Goal: Transaction & Acquisition: Purchase product/service

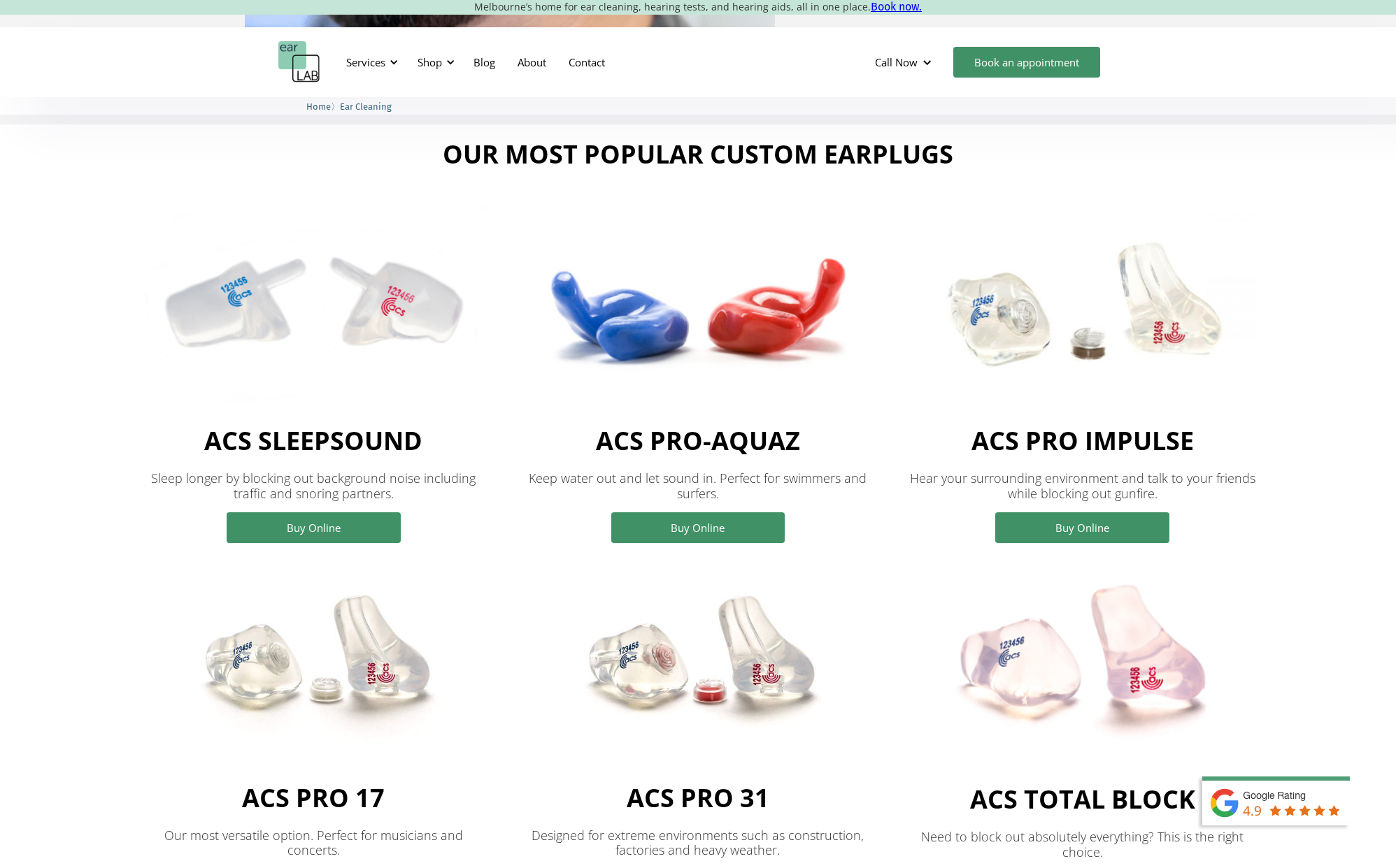
scroll to position [1073, 0]
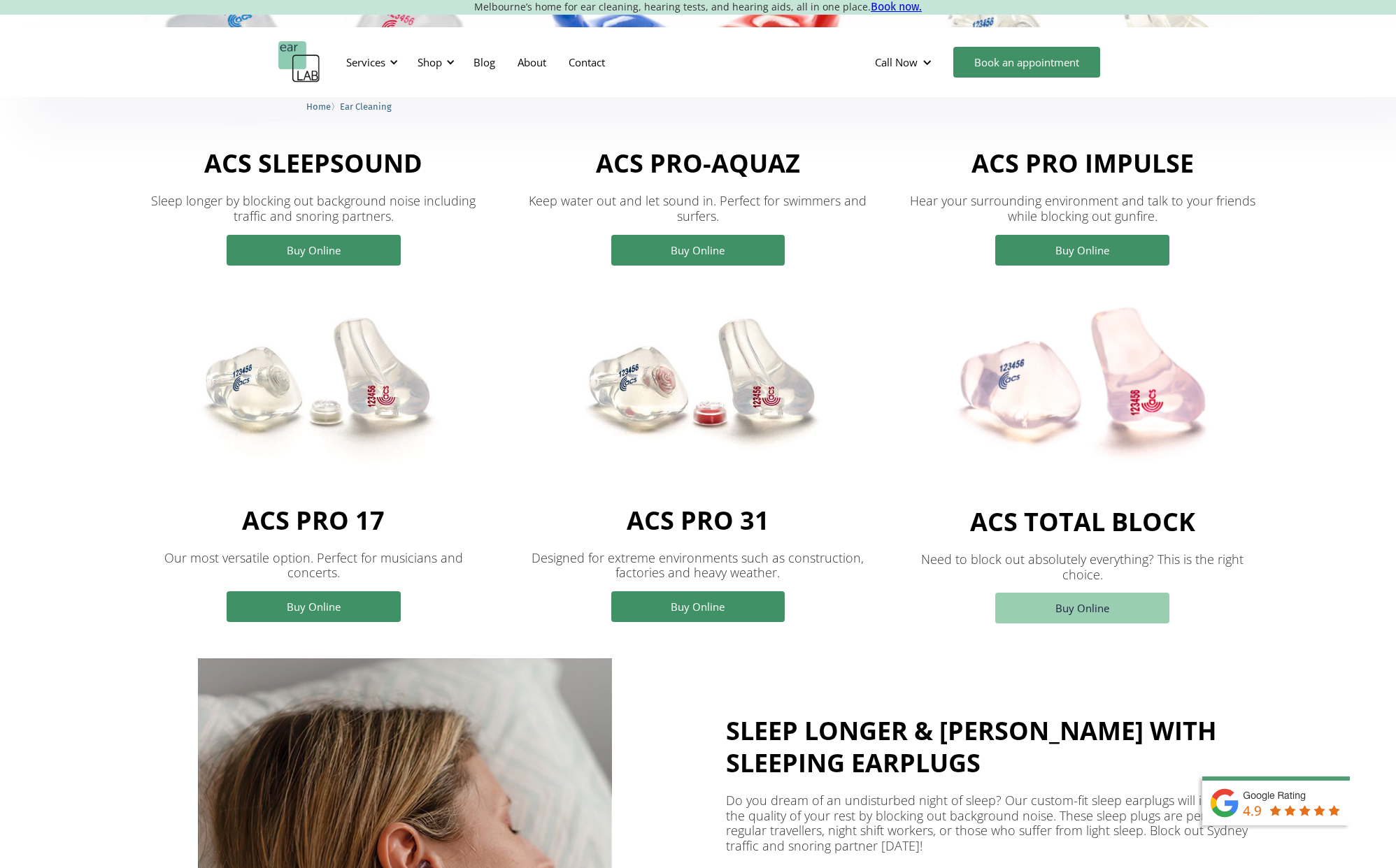
click at [1068, 623] on link "Buy Online" at bounding box center [1082, 608] width 174 height 31
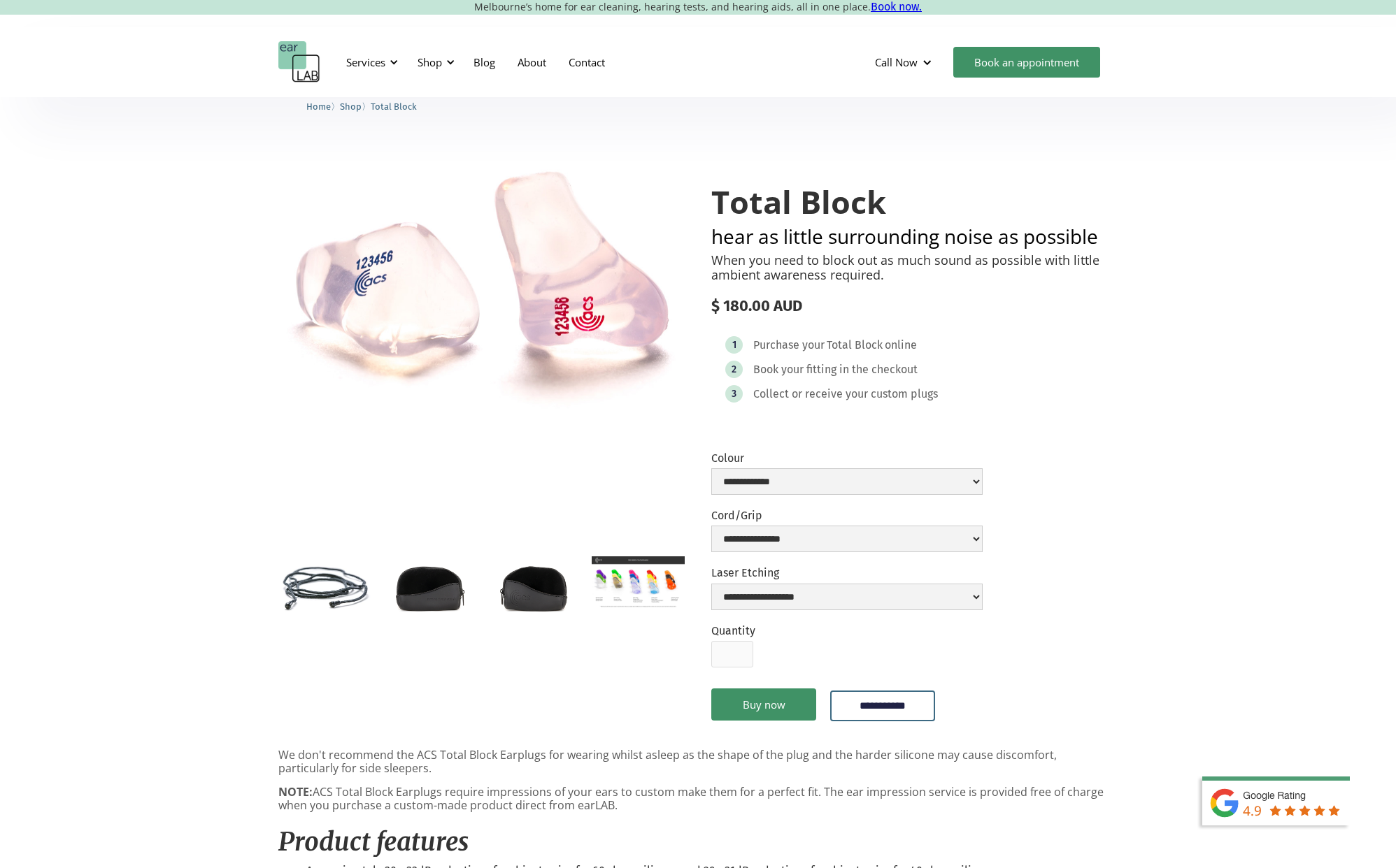
click at [445, 584] on img "open lightbox" at bounding box center [429, 587] width 93 height 61
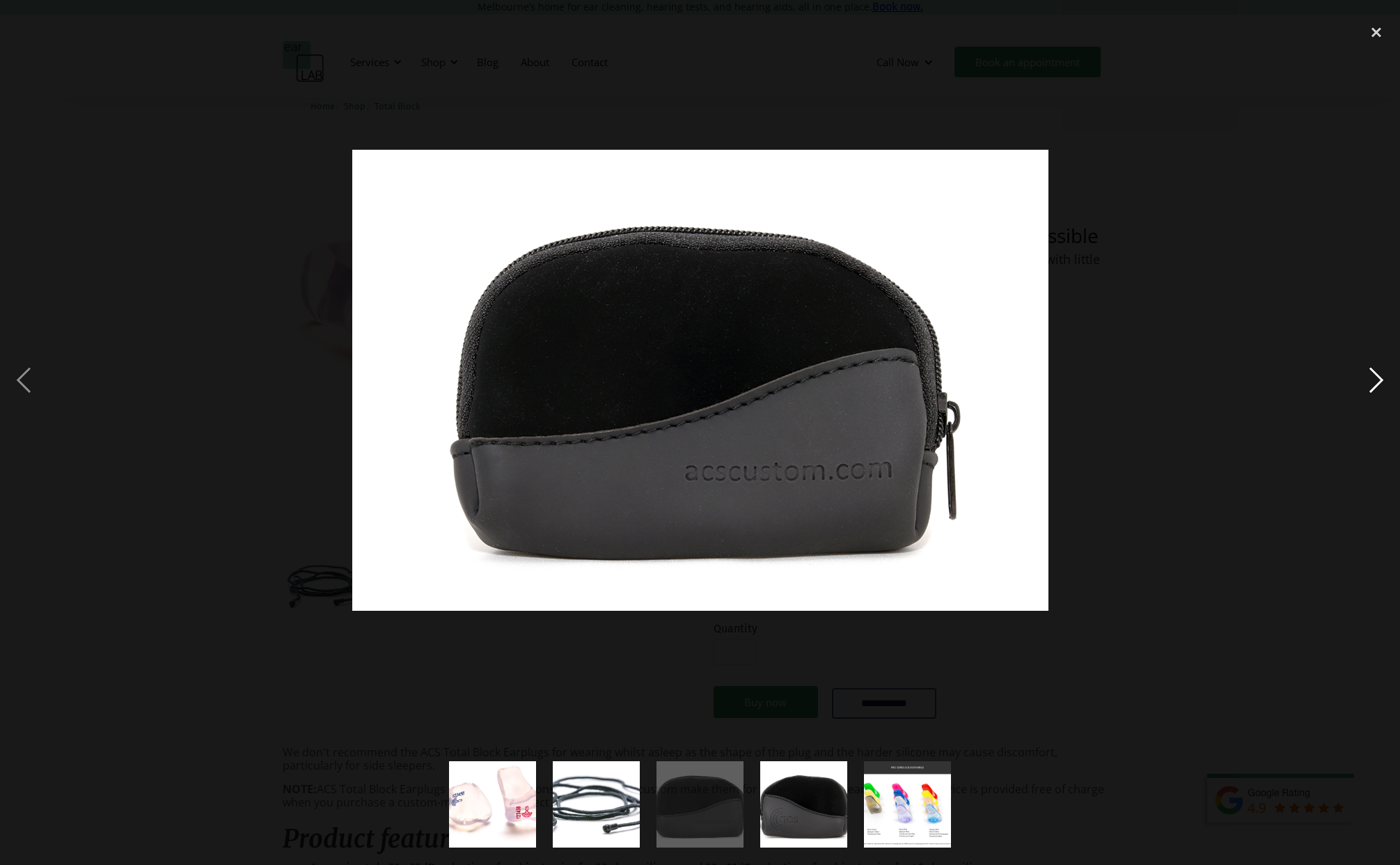
click at [1381, 375] on div "next image" at bounding box center [1376, 380] width 48 height 726
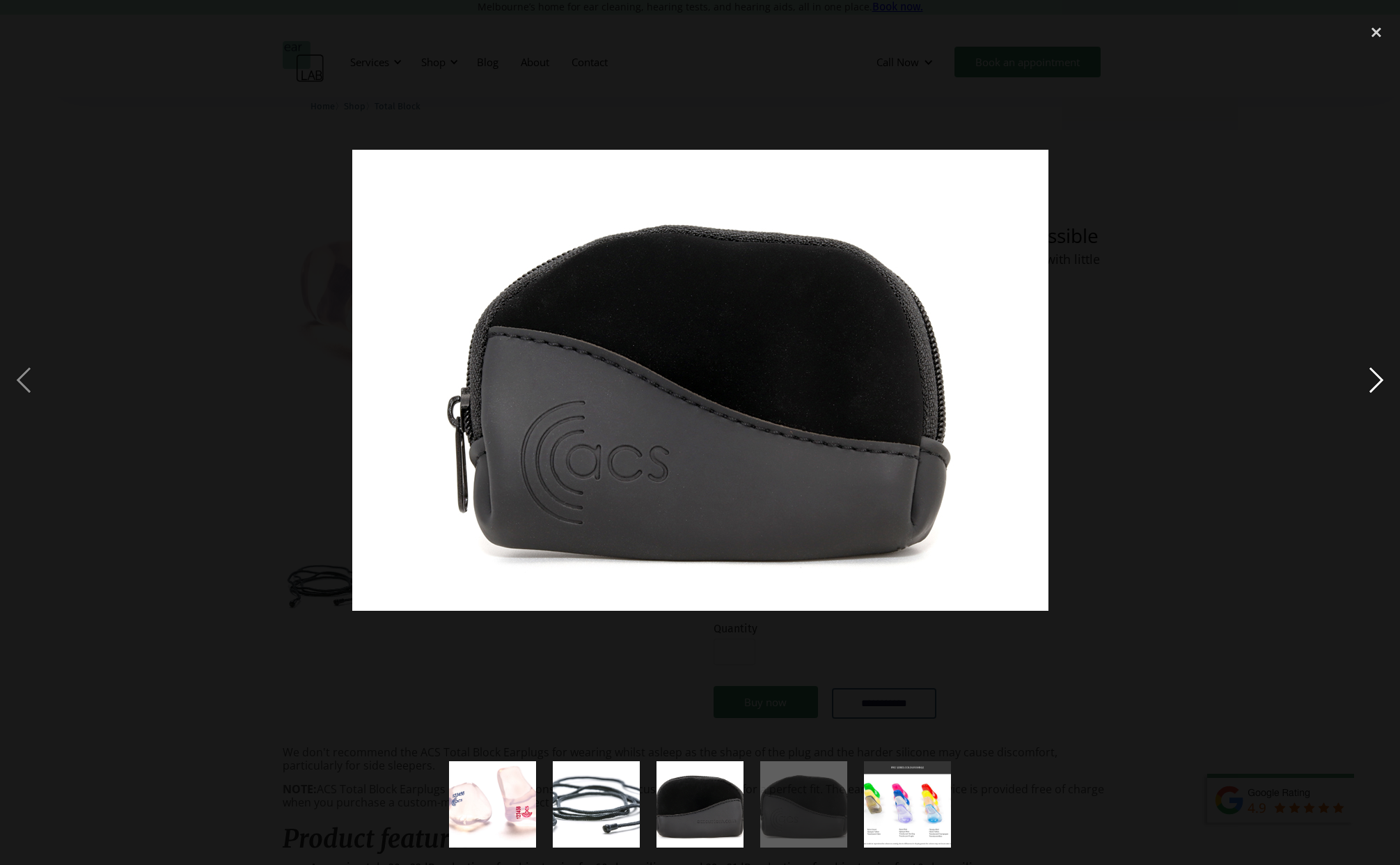
click at [1380, 377] on div "next image" at bounding box center [1376, 380] width 48 height 726
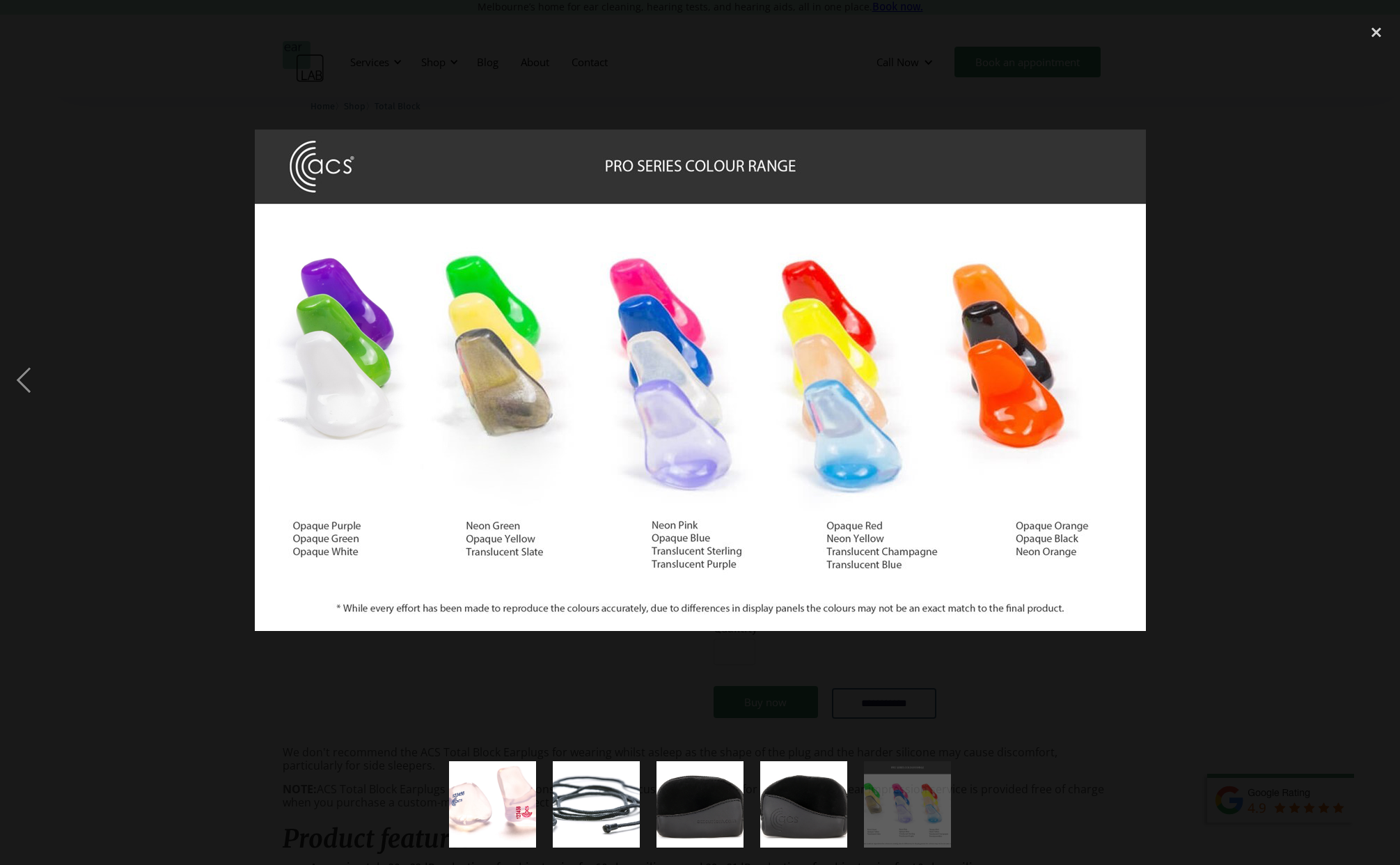
click at [1380, 377] on div "next image" at bounding box center [1376, 380] width 48 height 726
click at [1375, 28] on div "close lightbox" at bounding box center [1376, 33] width 48 height 31
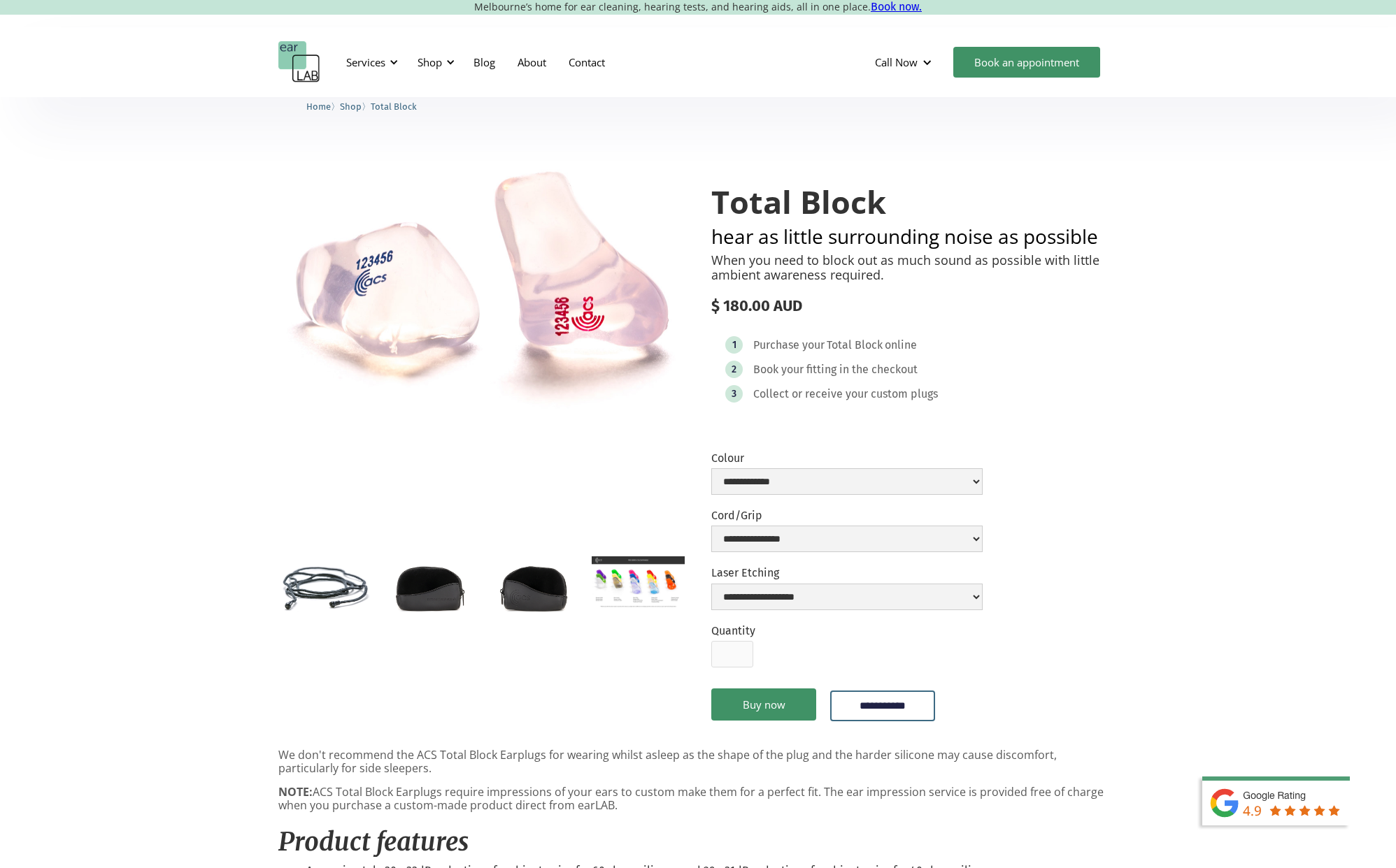
scroll to position [276, 0]
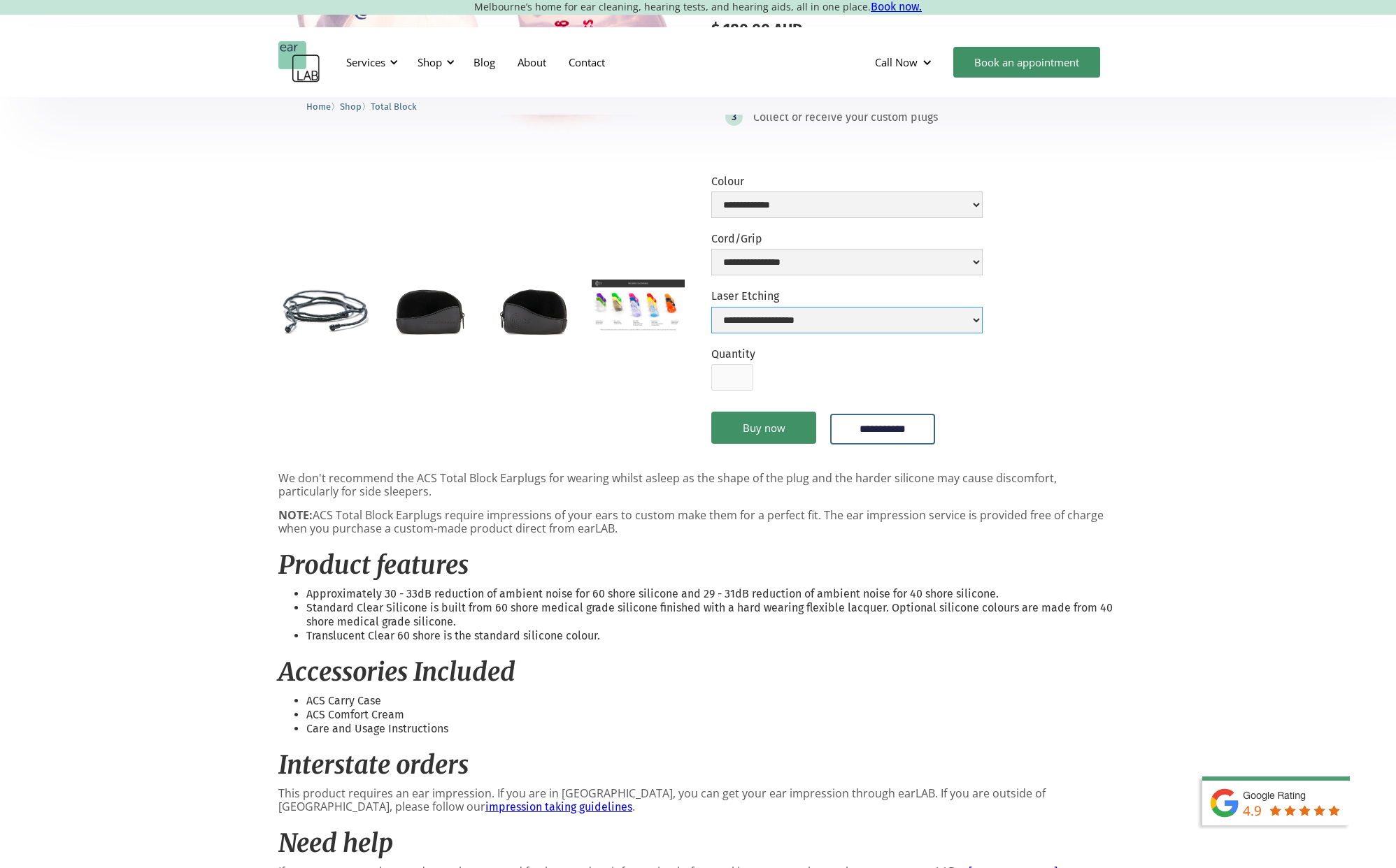
click at [830, 318] on select "**********" at bounding box center [846, 319] width 272 height 26
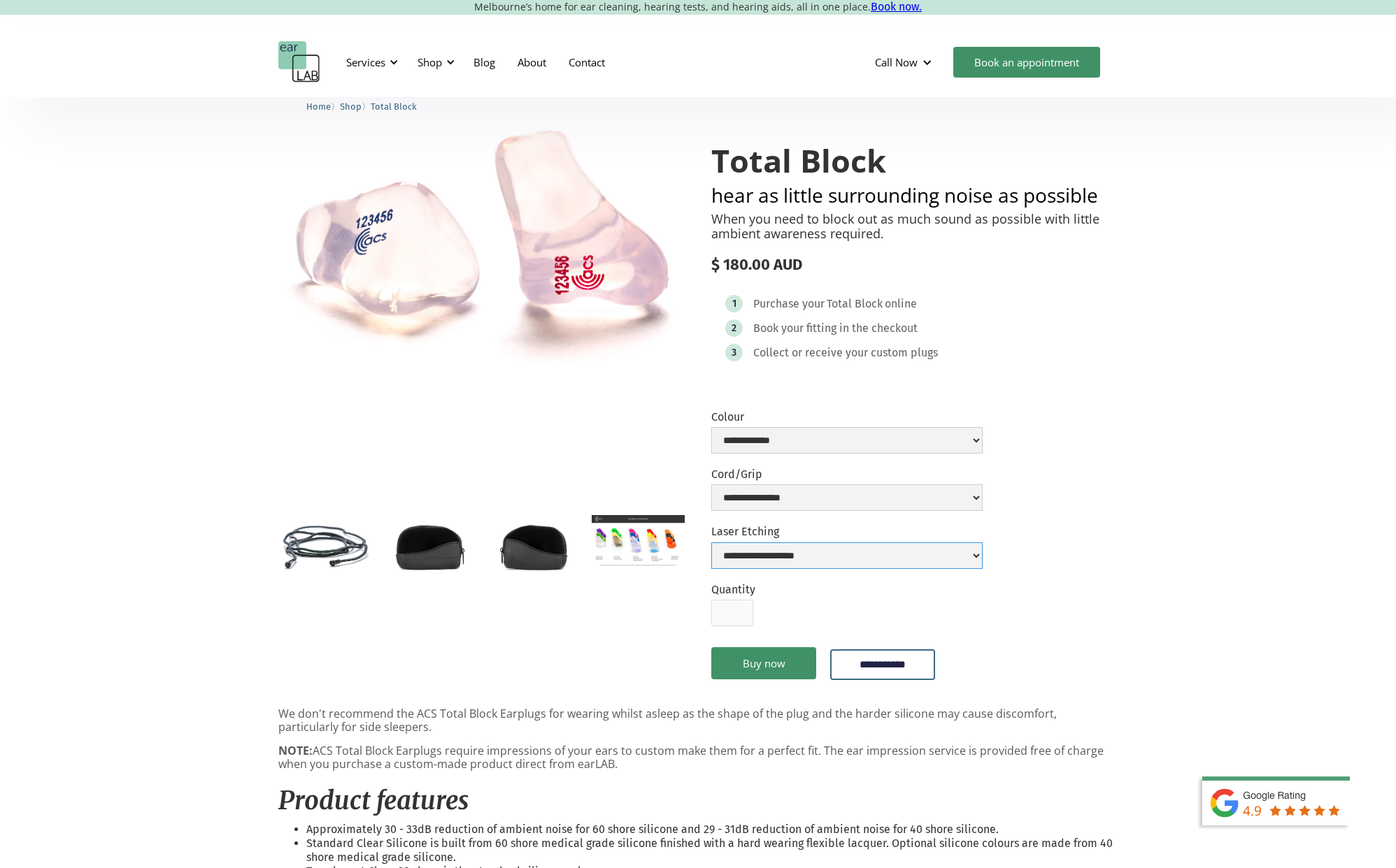
scroll to position [0, 0]
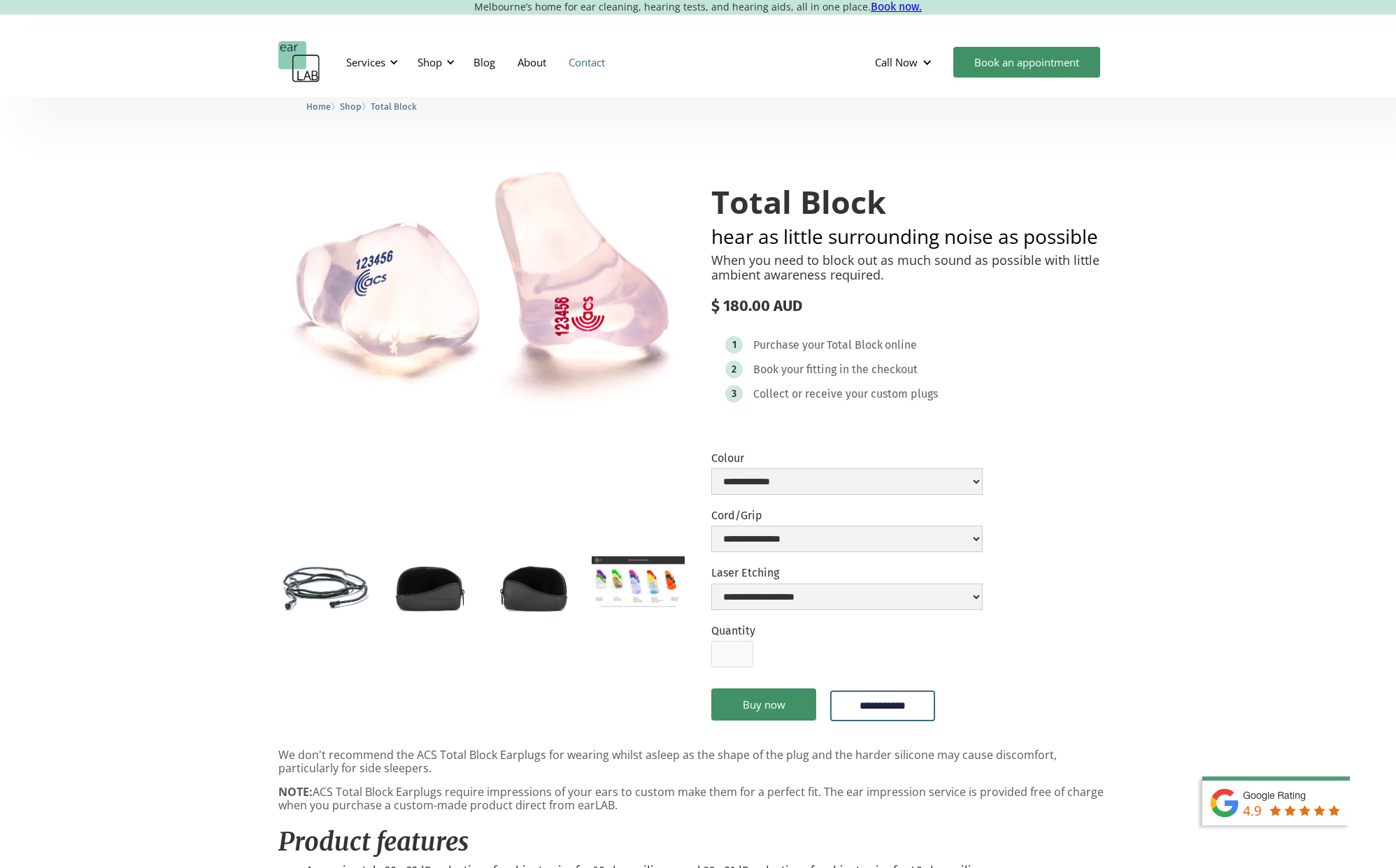
click at [585, 62] on link "Contact" at bounding box center [586, 62] width 58 height 41
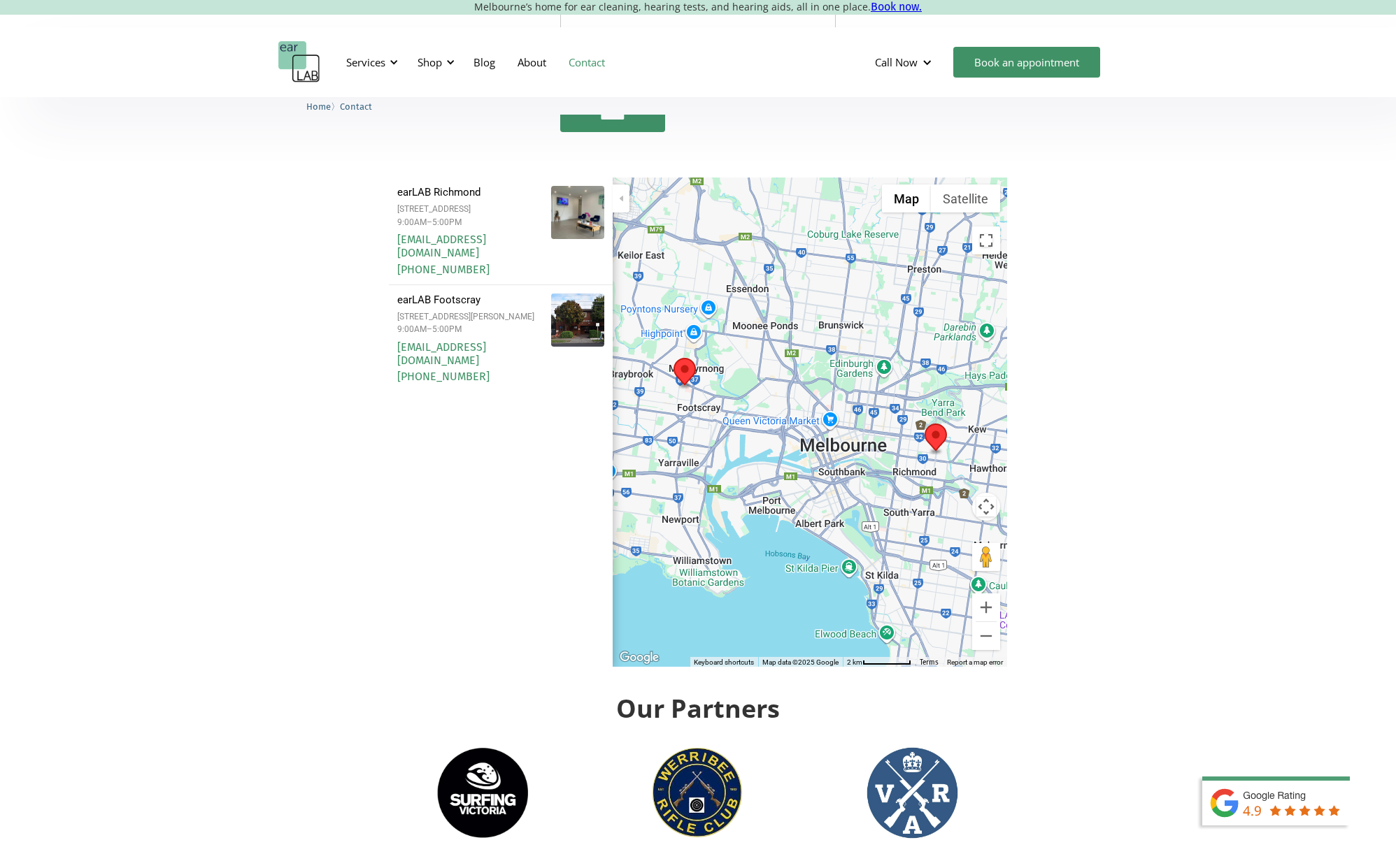
scroll to position [1719, 0]
